Goal: Find specific page/section: Find specific page/section

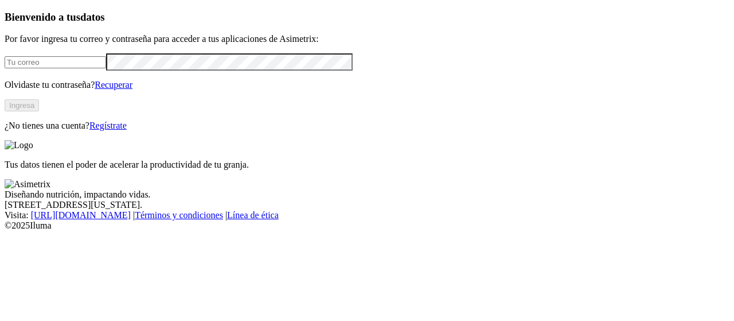
type input "[EMAIL_ADDRESS][PERSON_NAME][DOMAIN_NAME]"
click at [39, 111] on button "Ingresa" at bounding box center [22, 105] width 34 height 12
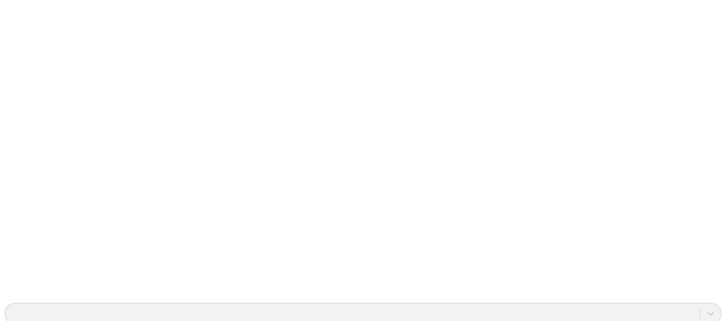
scroll to position [848, 0]
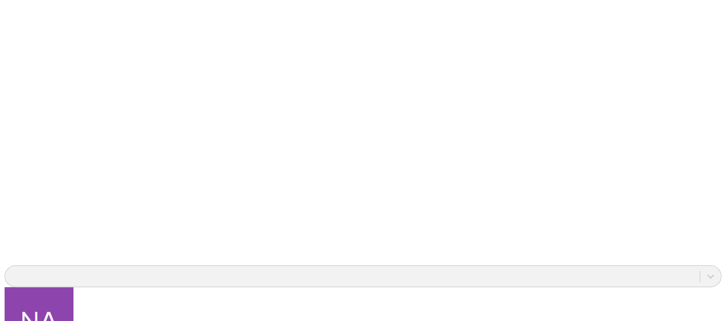
scroll to position [848, 0]
